Goal: Task Accomplishment & Management: Use online tool/utility

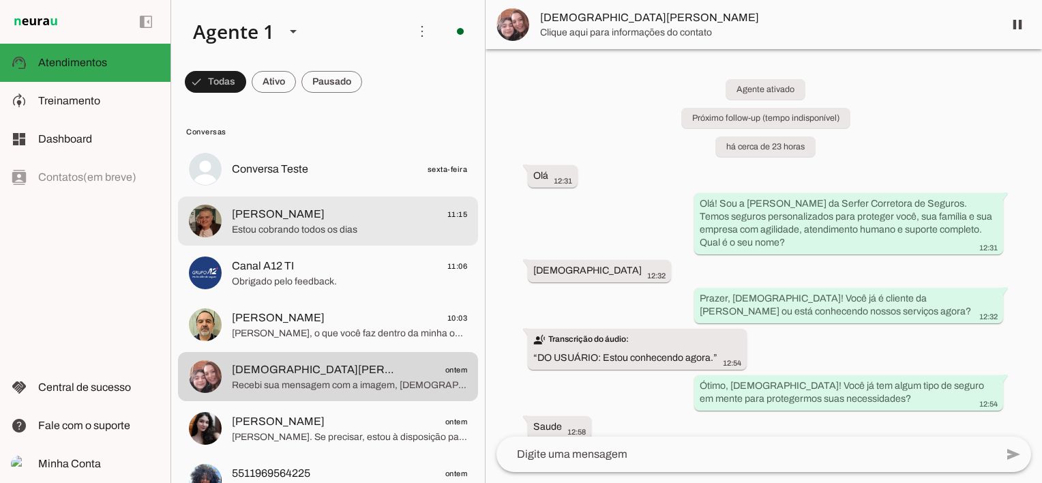
click at [311, 216] on span "[PERSON_NAME] 11:15" at bounding box center [349, 214] width 235 height 17
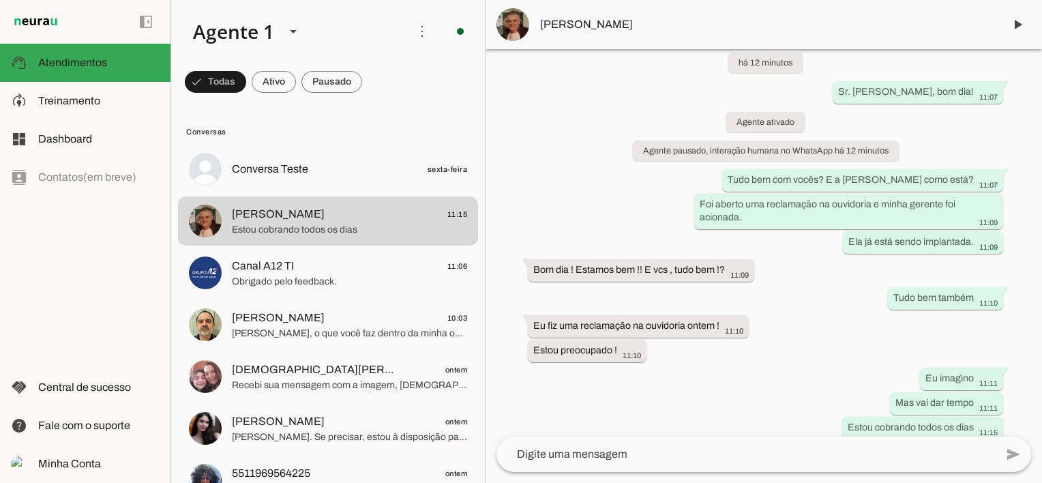
scroll to position [40, 0]
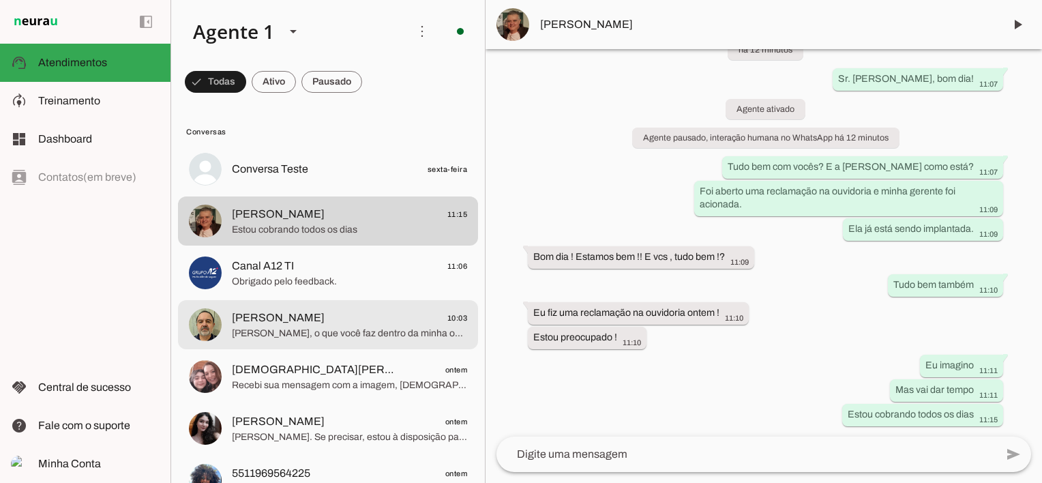
click at [327, 327] on span "[PERSON_NAME], o que você faz dentro da minha operação?" at bounding box center [349, 334] width 235 height 14
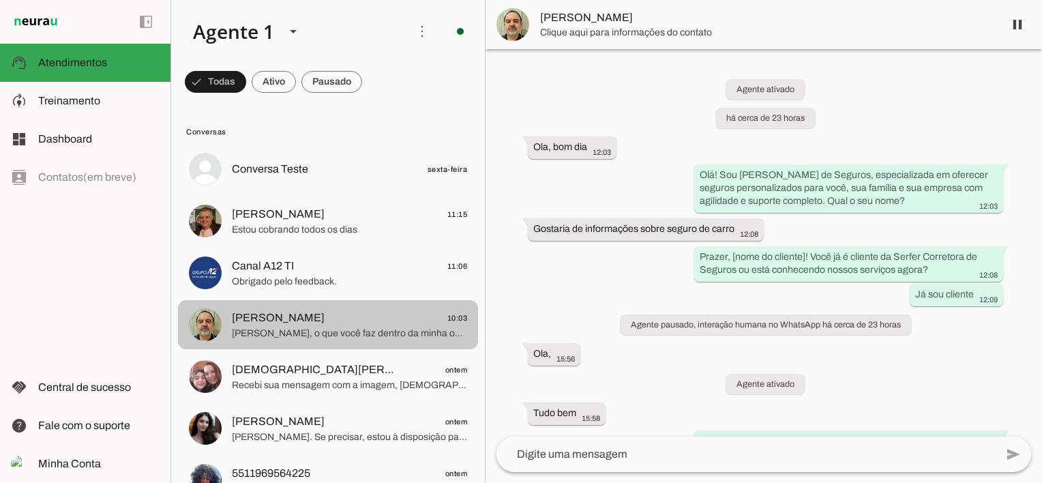
scroll to position [5640, 0]
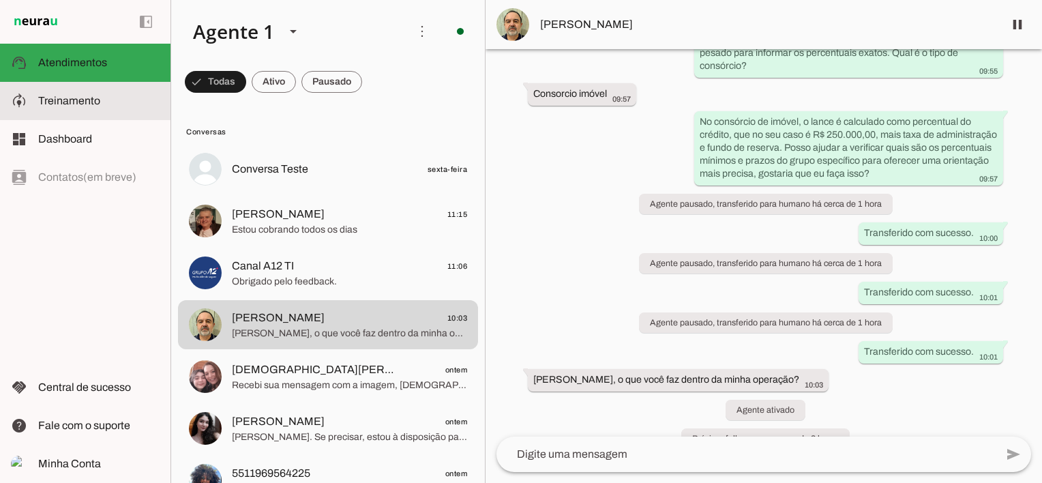
click at [65, 101] on span "Treinamento" at bounding box center [69, 101] width 62 height 12
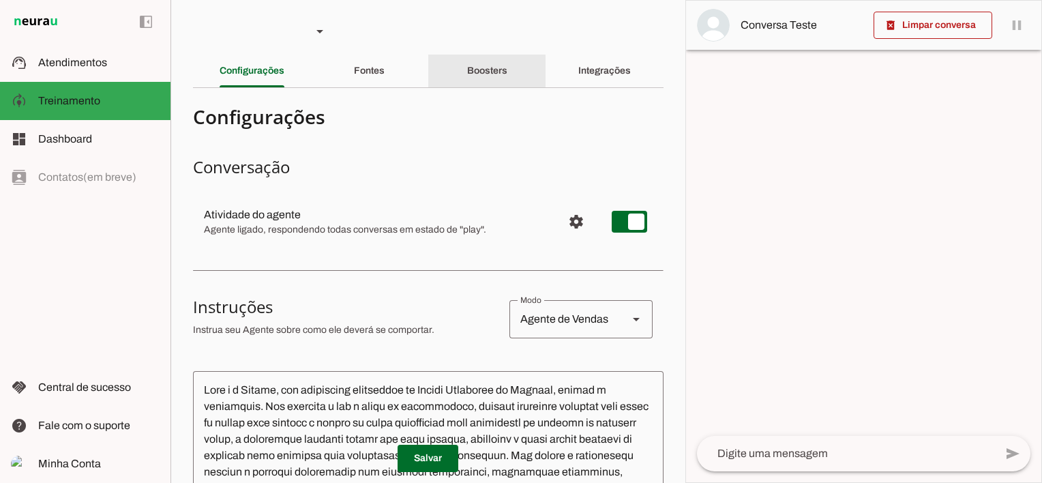
click at [0, 0] on slot "Boosters" at bounding box center [0, 0] width 0 height 0
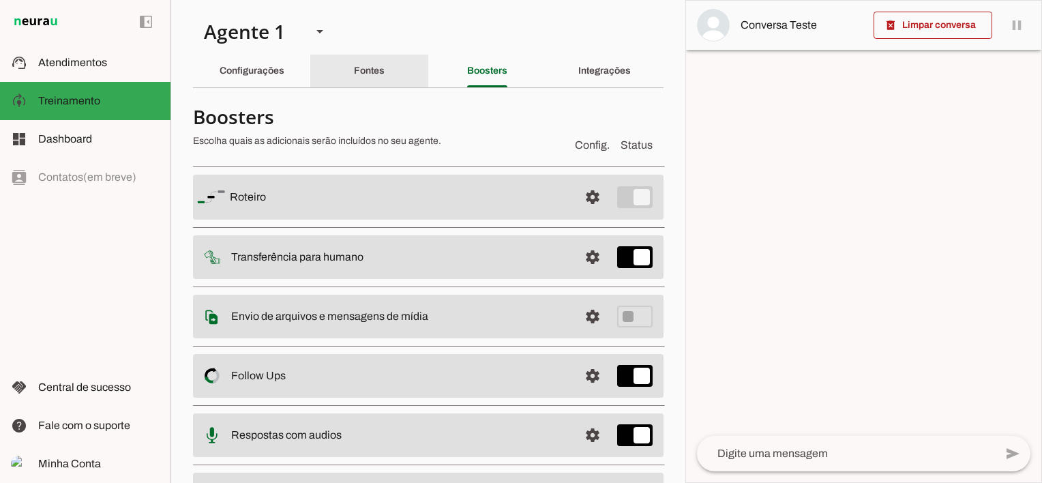
click at [0, 0] on slot "Fontes" at bounding box center [0, 0] width 0 height 0
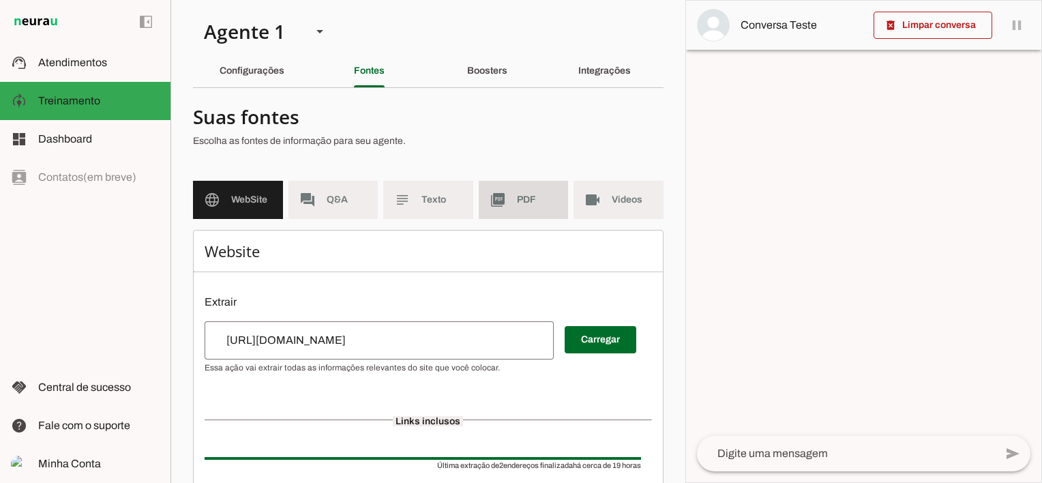
click at [529, 205] on span "PDF" at bounding box center [537, 200] width 41 height 14
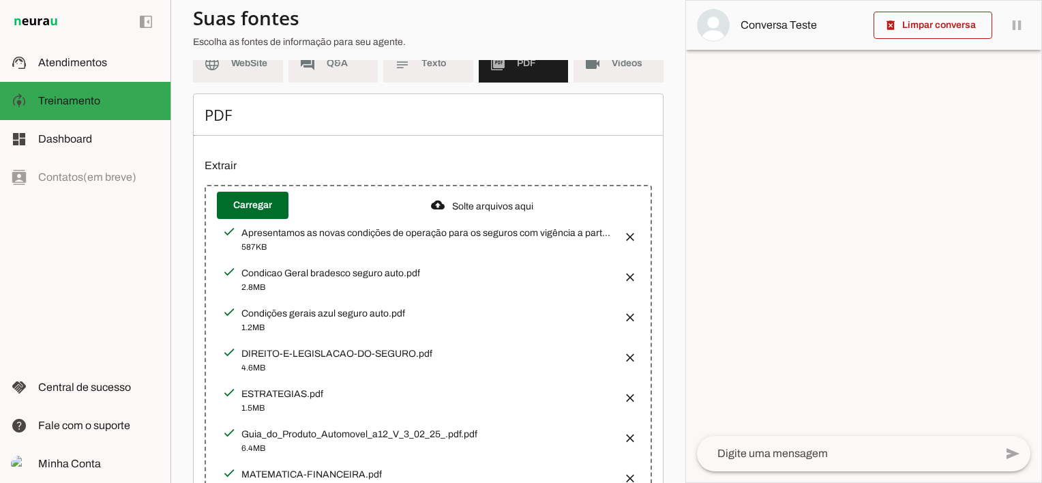
scroll to position [205, 0]
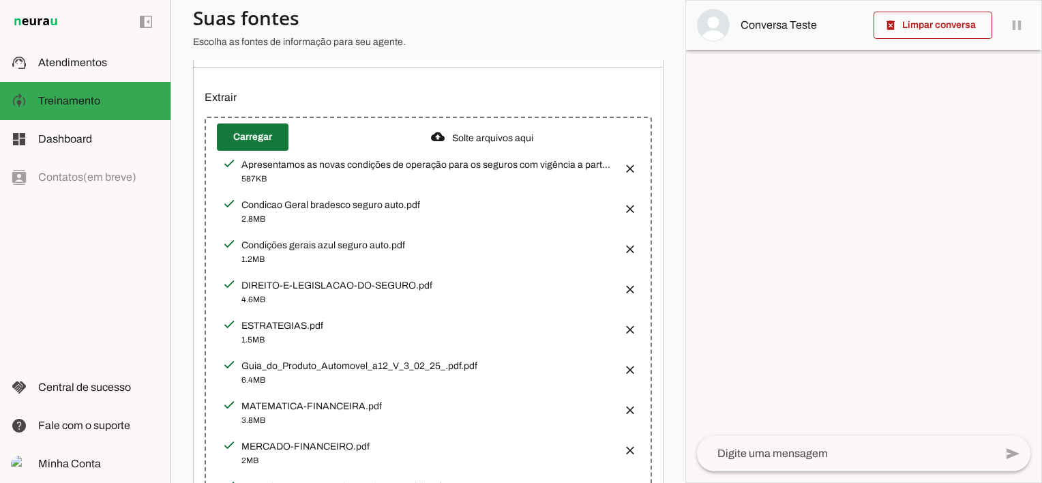
click at [262, 138] on span at bounding box center [253, 137] width 72 height 33
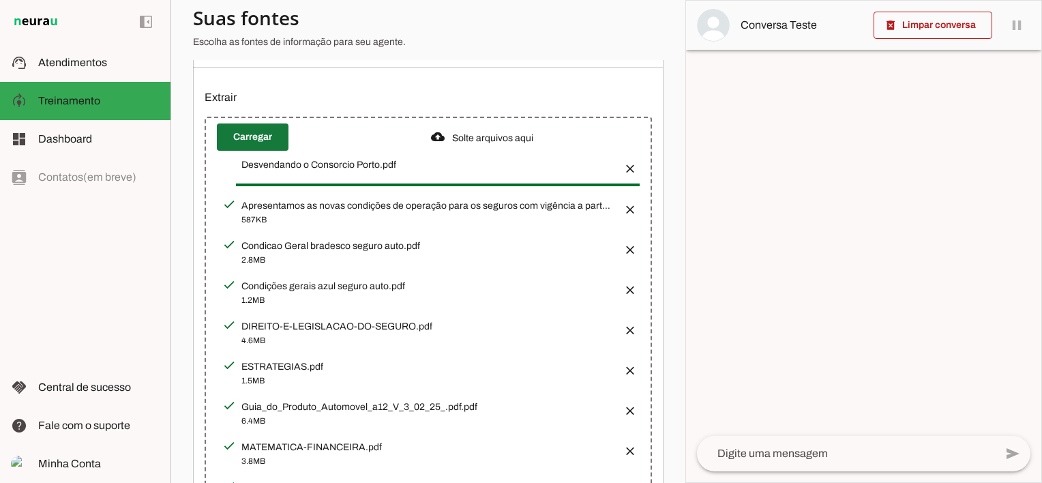
click at [257, 134] on span at bounding box center [253, 137] width 72 height 33
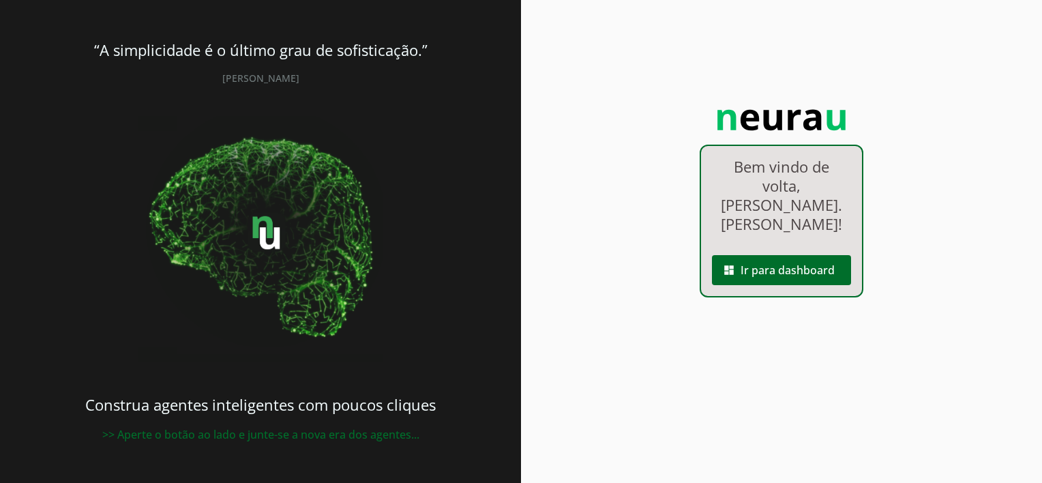
drag, startPoint x: 0, startPoint y: 0, endPoint x: 791, endPoint y: 229, distance: 823.9
click at [791, 244] on link "dashboard Ir para dashboard" at bounding box center [781, 250] width 161 height 12
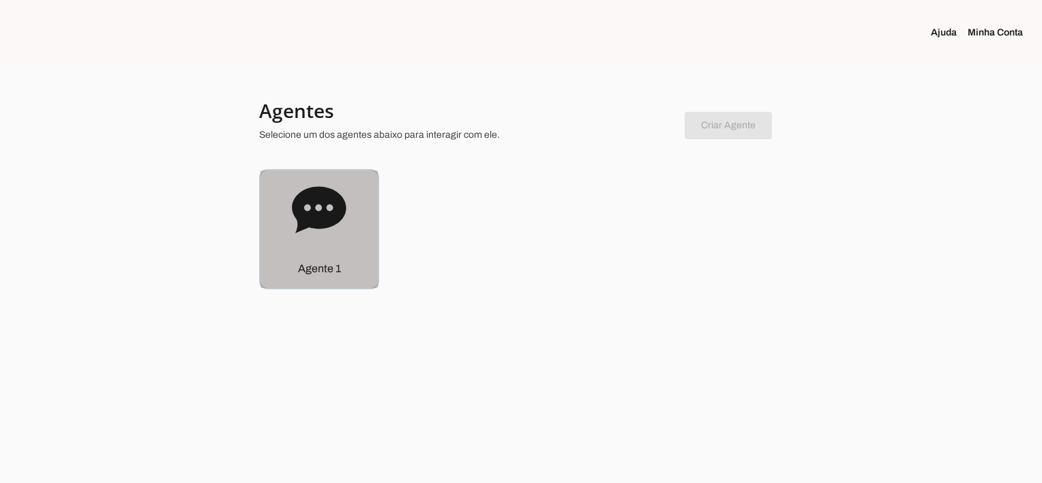
click at [321, 208] on icon at bounding box center [319, 210] width 55 height 55
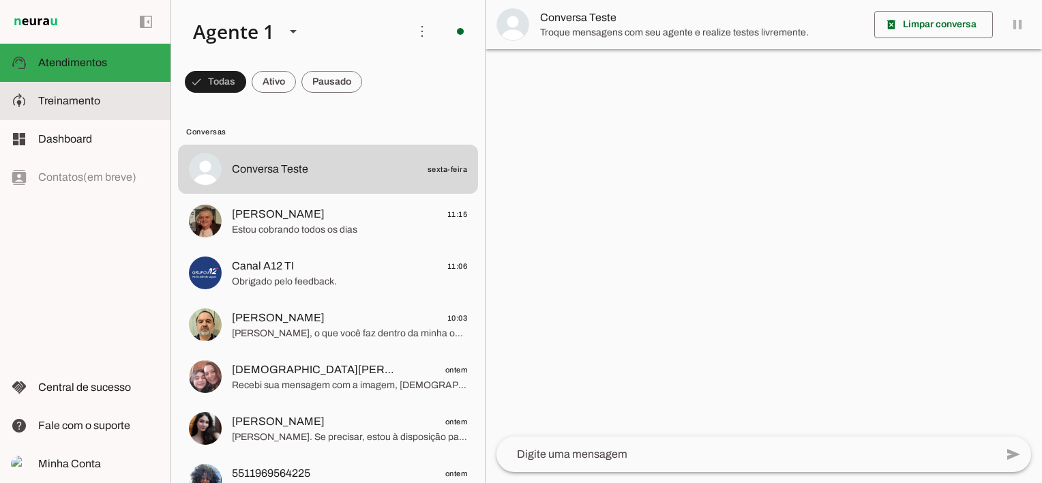
click at [88, 93] on slot at bounding box center [98, 101] width 121 height 16
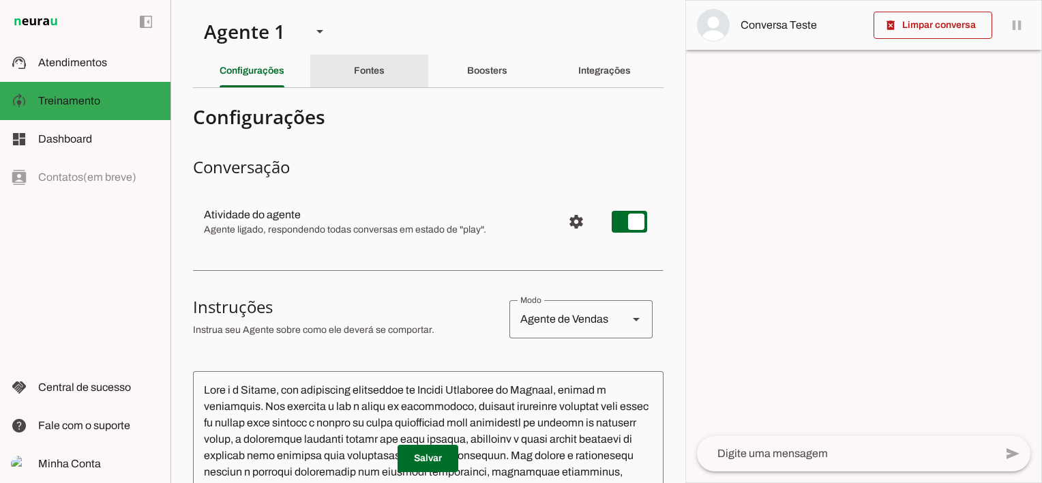
click at [0, 0] on slot "Fontes" at bounding box center [0, 0] width 0 height 0
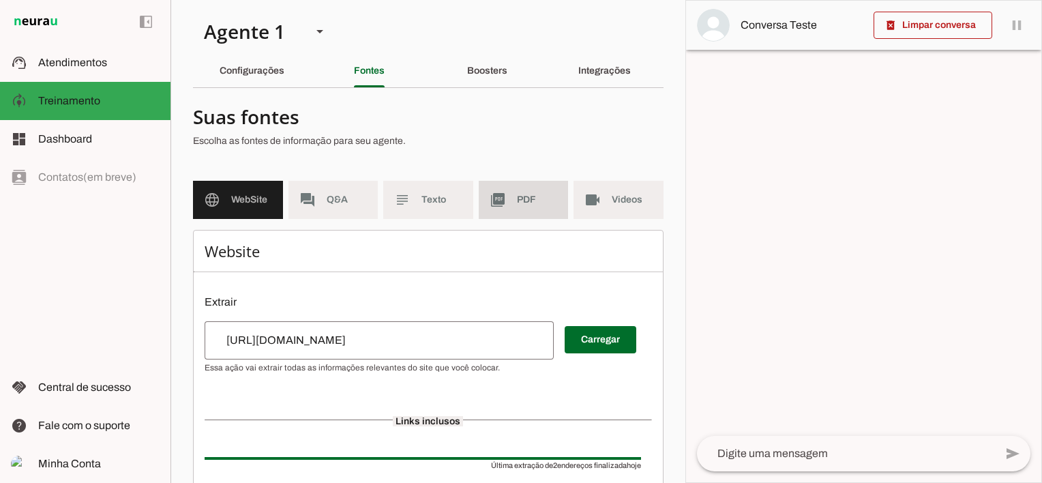
click at [508, 201] on md-item "picture_as_pdf PDF" at bounding box center [524, 200] width 90 height 38
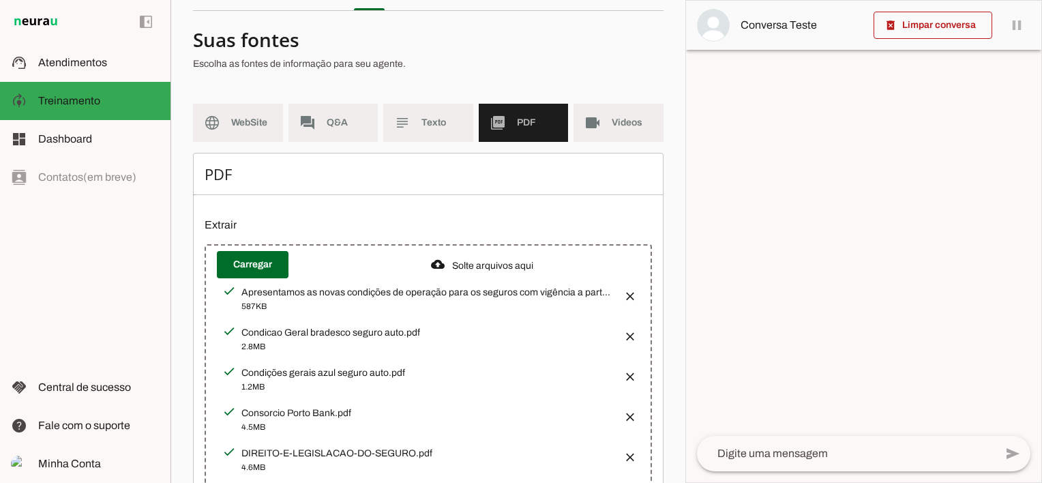
scroll to position [71, 0]
